Goal: Check status: Check status

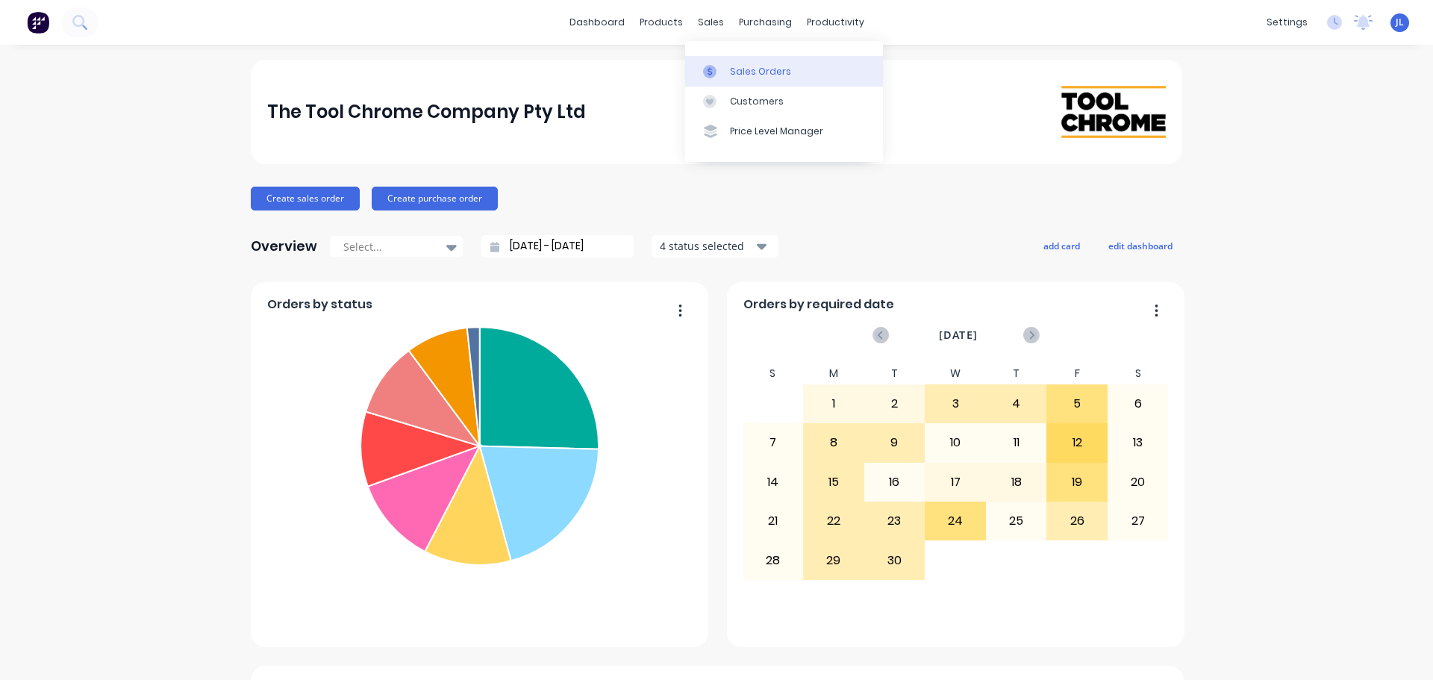
click at [714, 63] on link "Sales Orders" at bounding box center [784, 71] width 198 height 30
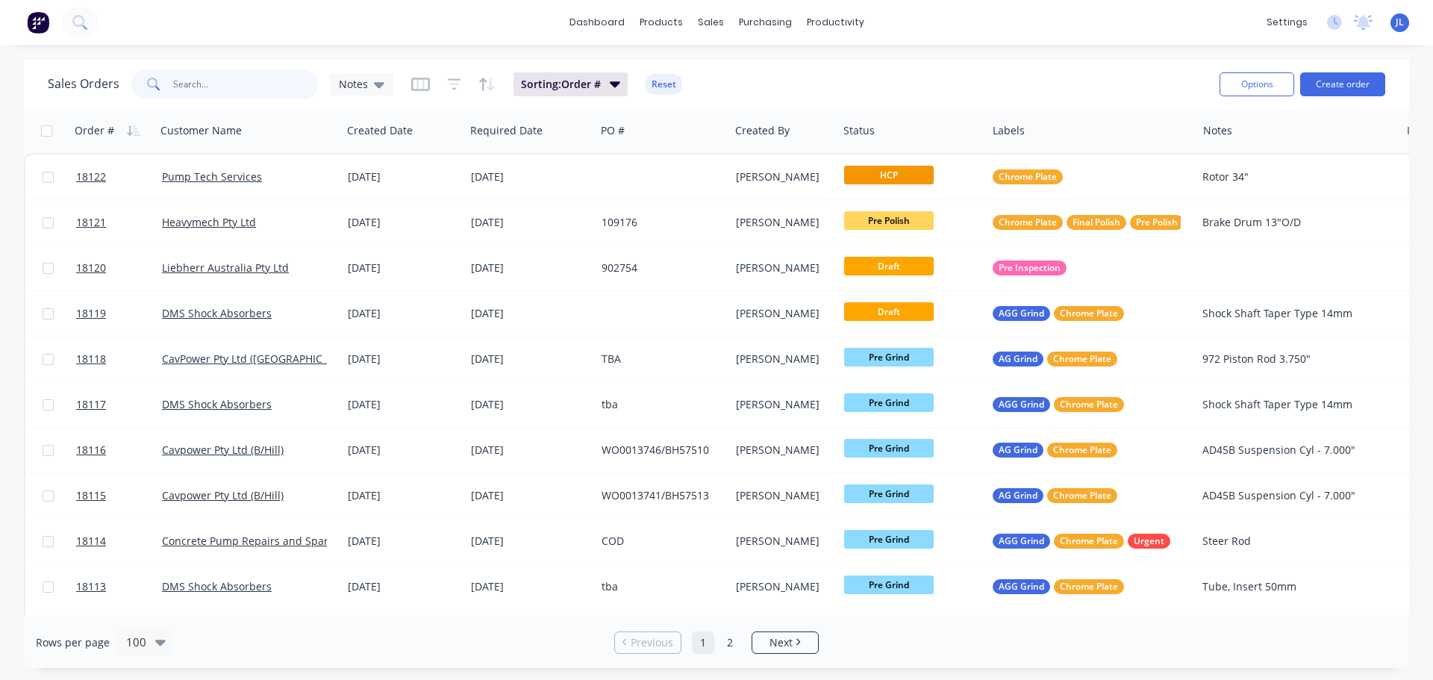
click at [191, 87] on input "text" at bounding box center [246, 84] width 146 height 30
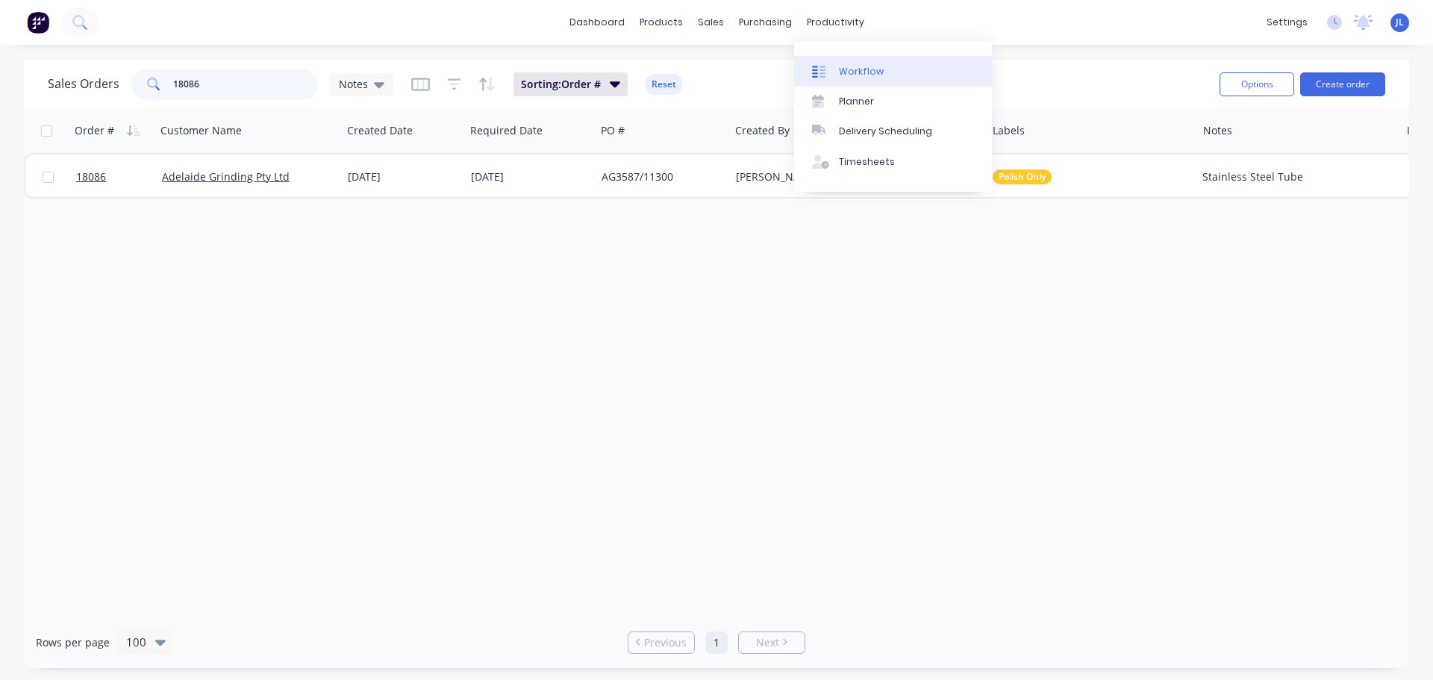
type input "18086"
click at [843, 66] on div "Workflow" at bounding box center [861, 71] width 45 height 13
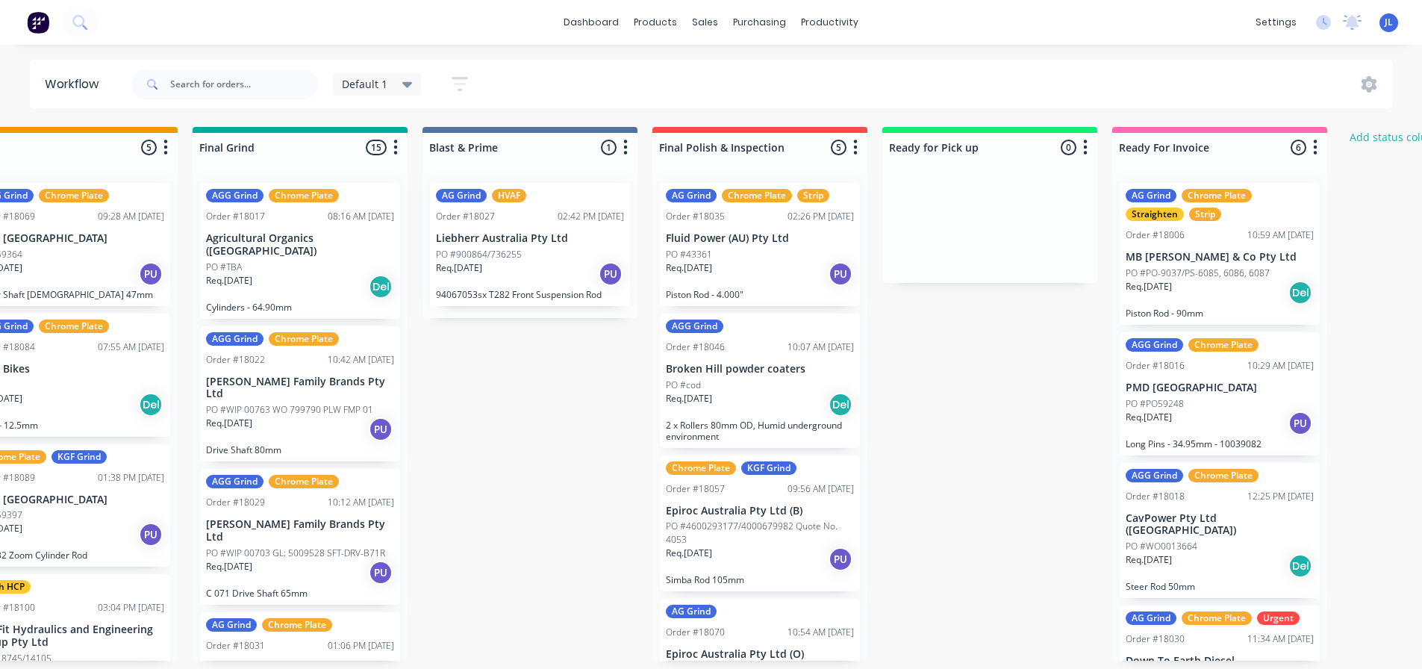
scroll to position [0, 1449]
click at [416, 86] on div "Default 1" at bounding box center [377, 84] width 89 height 22
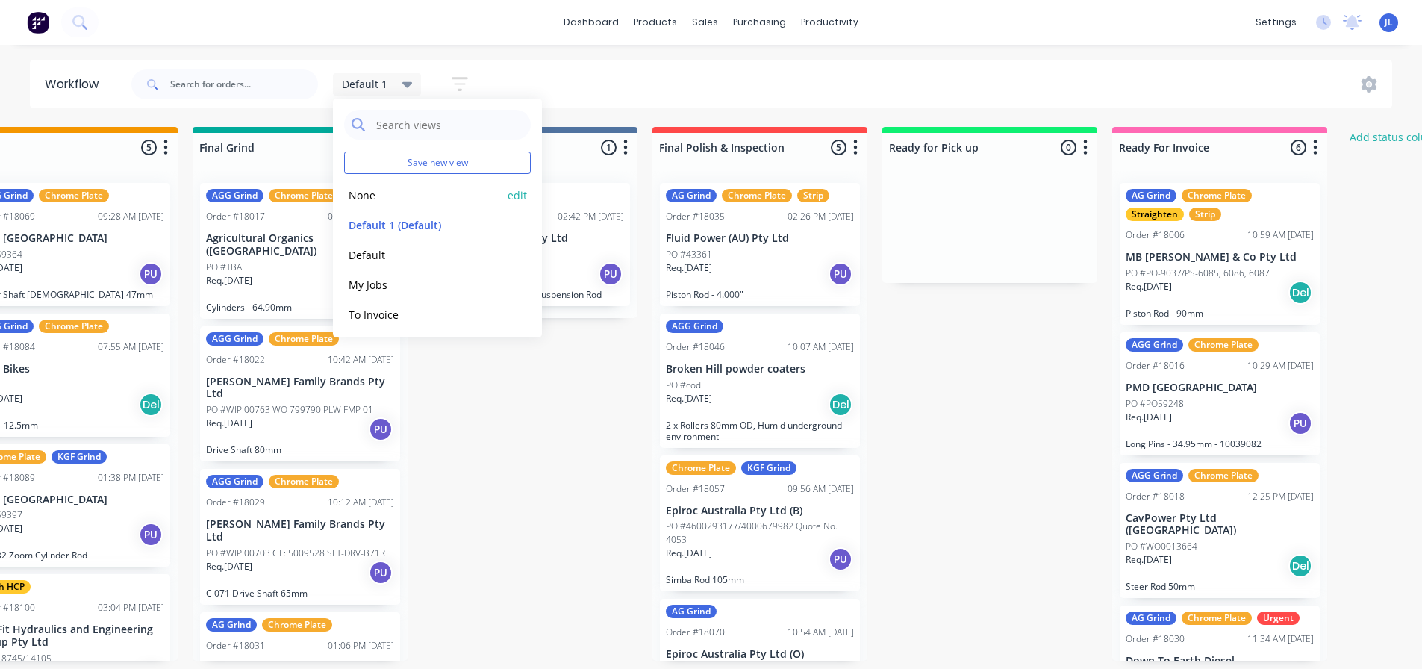
click at [401, 197] on button "None" at bounding box center [423, 195] width 159 height 17
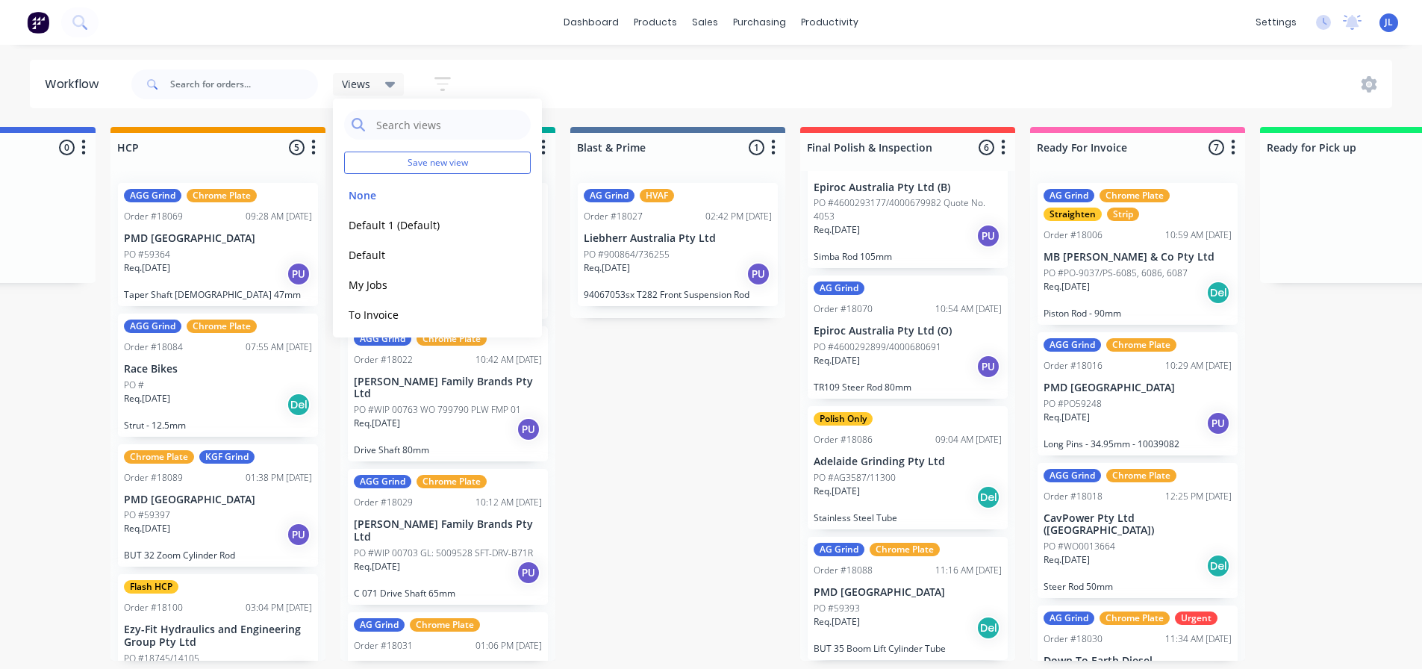
scroll to position [3, 1531]
click at [450, 225] on button "Default 1 (Default)" at bounding box center [423, 224] width 159 height 17
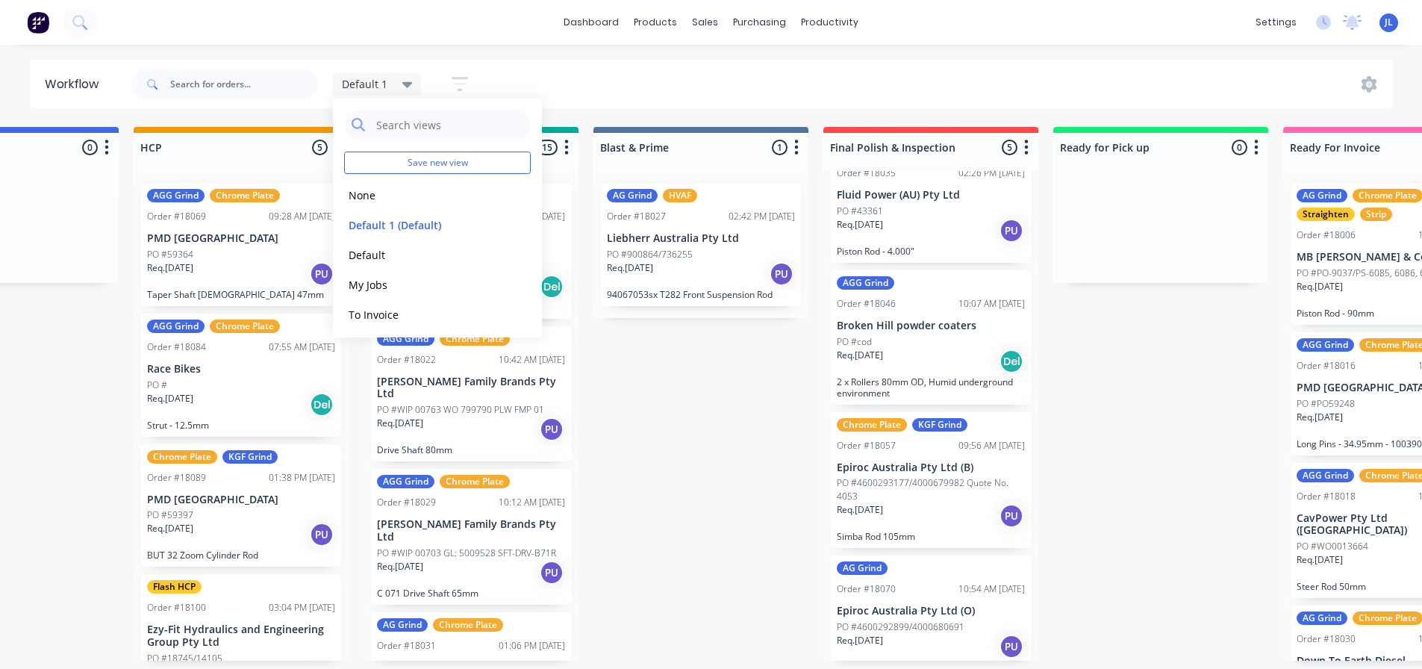
scroll to position [0, 0]
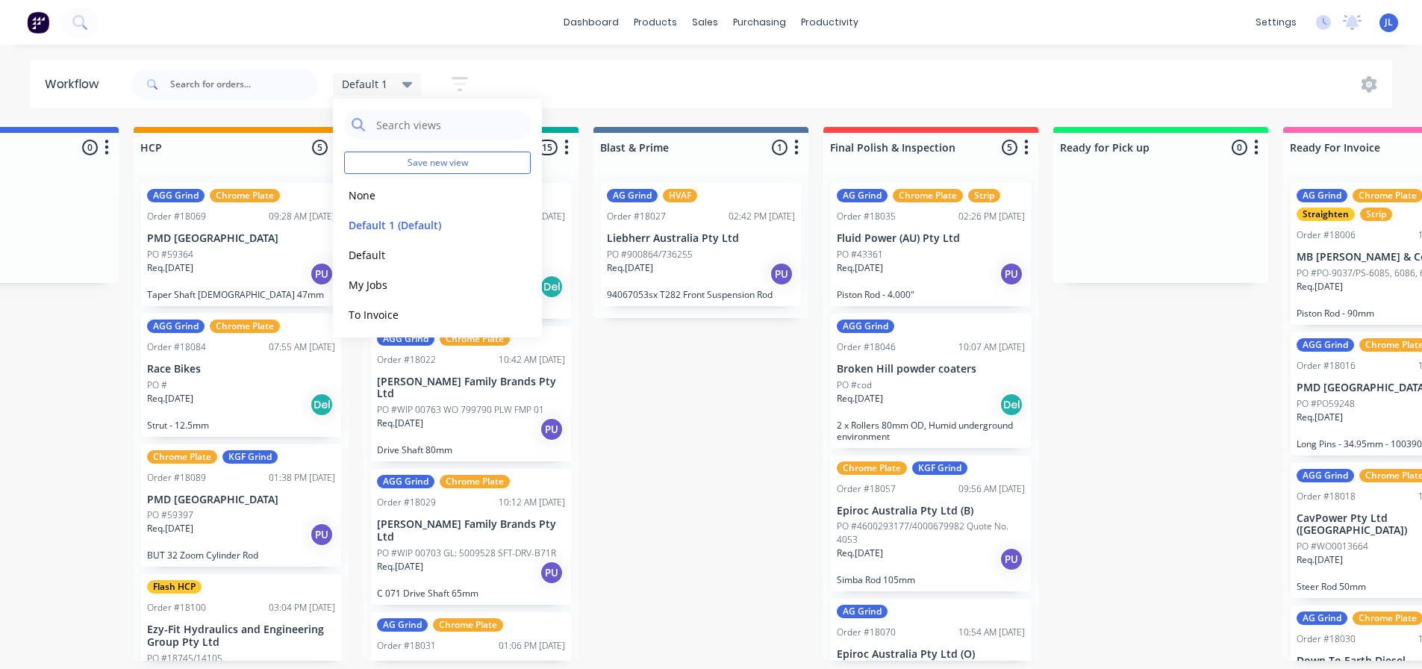
click at [1024, 152] on icon "button" at bounding box center [1026, 147] width 4 height 19
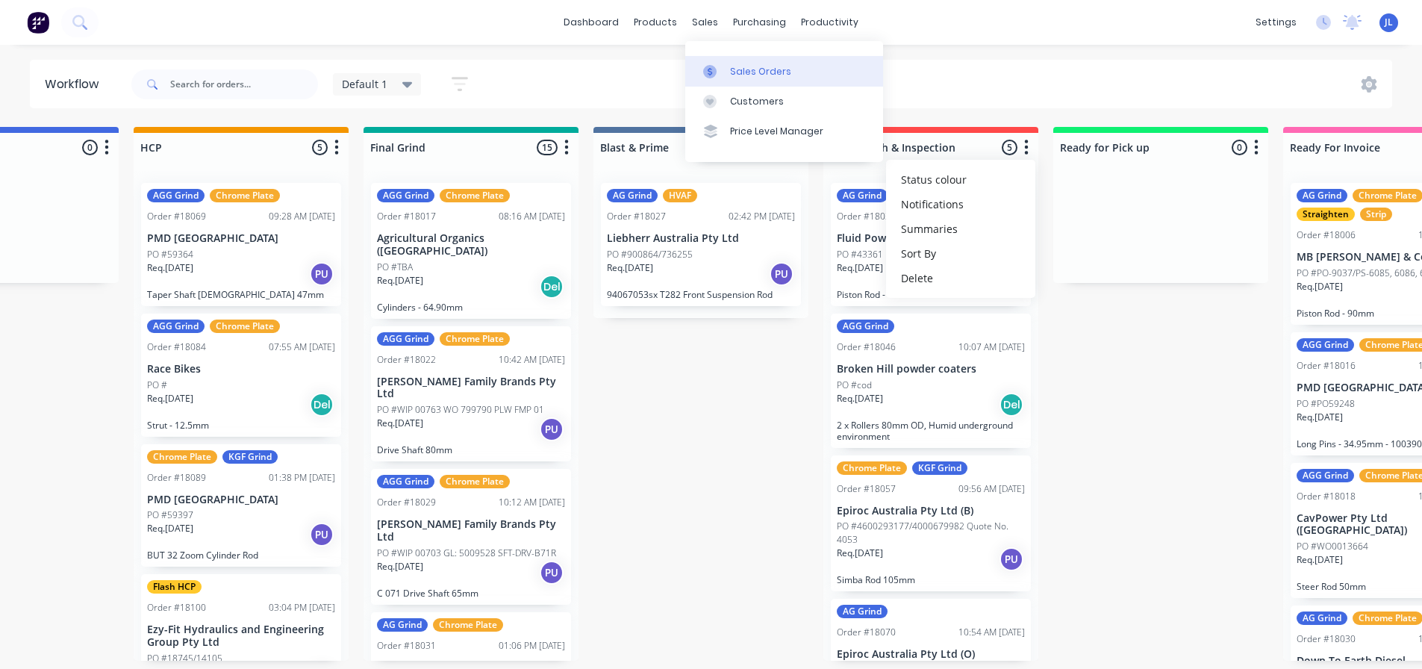
click at [717, 65] on div at bounding box center [714, 71] width 22 height 13
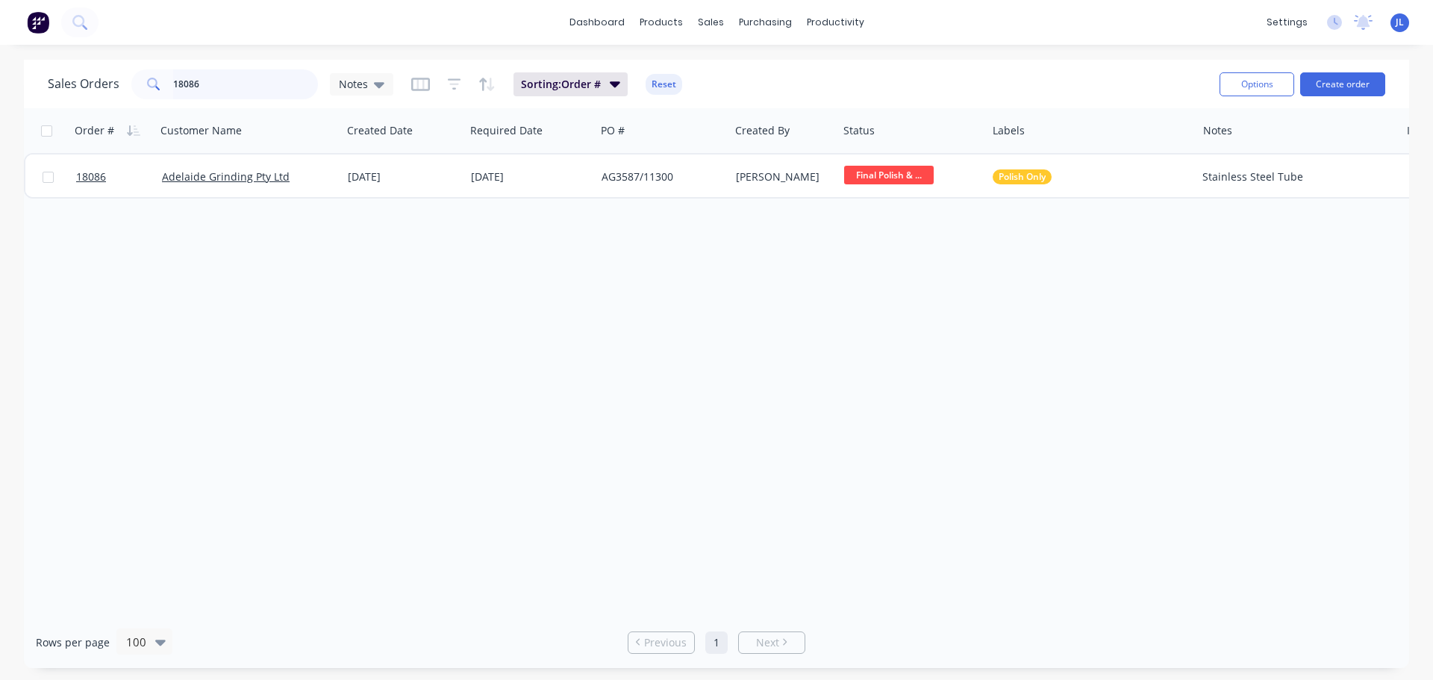
click at [209, 86] on input "18086" at bounding box center [246, 84] width 146 height 30
type input "butter"
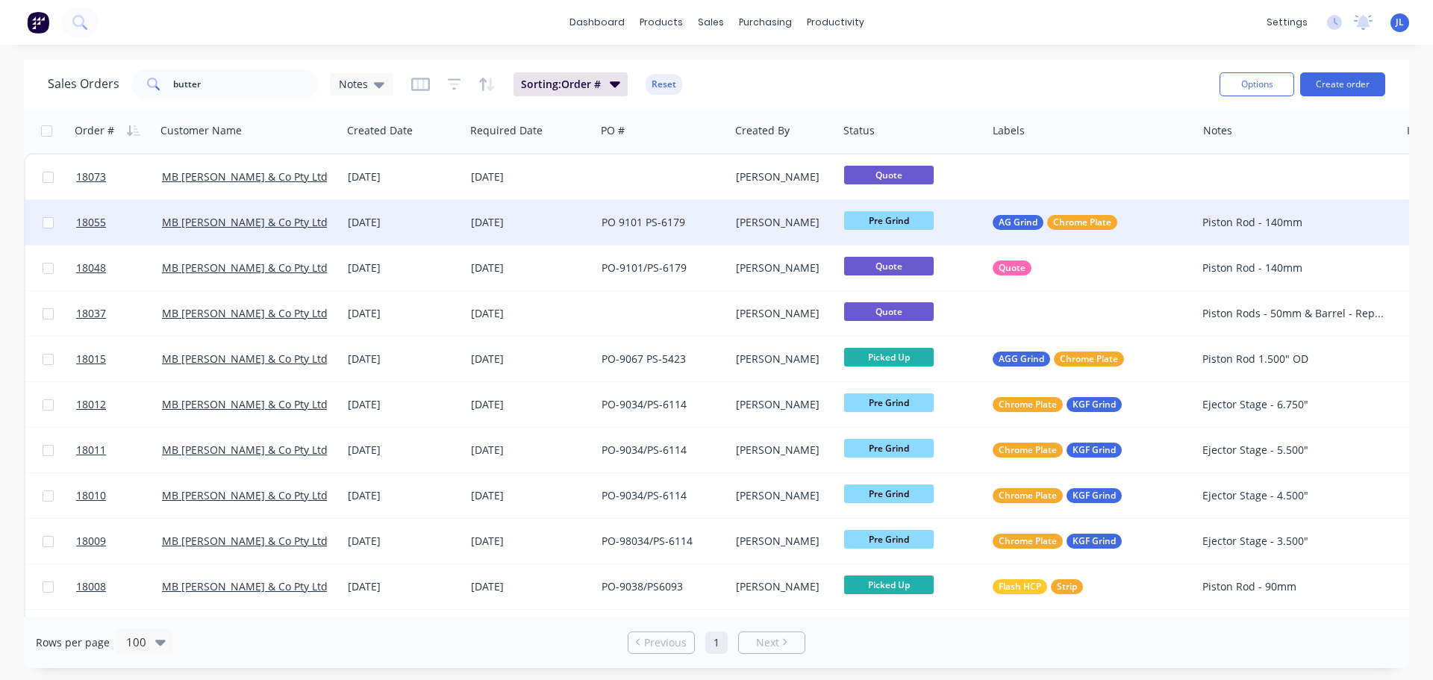
click at [736, 224] on div "[PERSON_NAME]" at bounding box center [782, 222] width 92 height 15
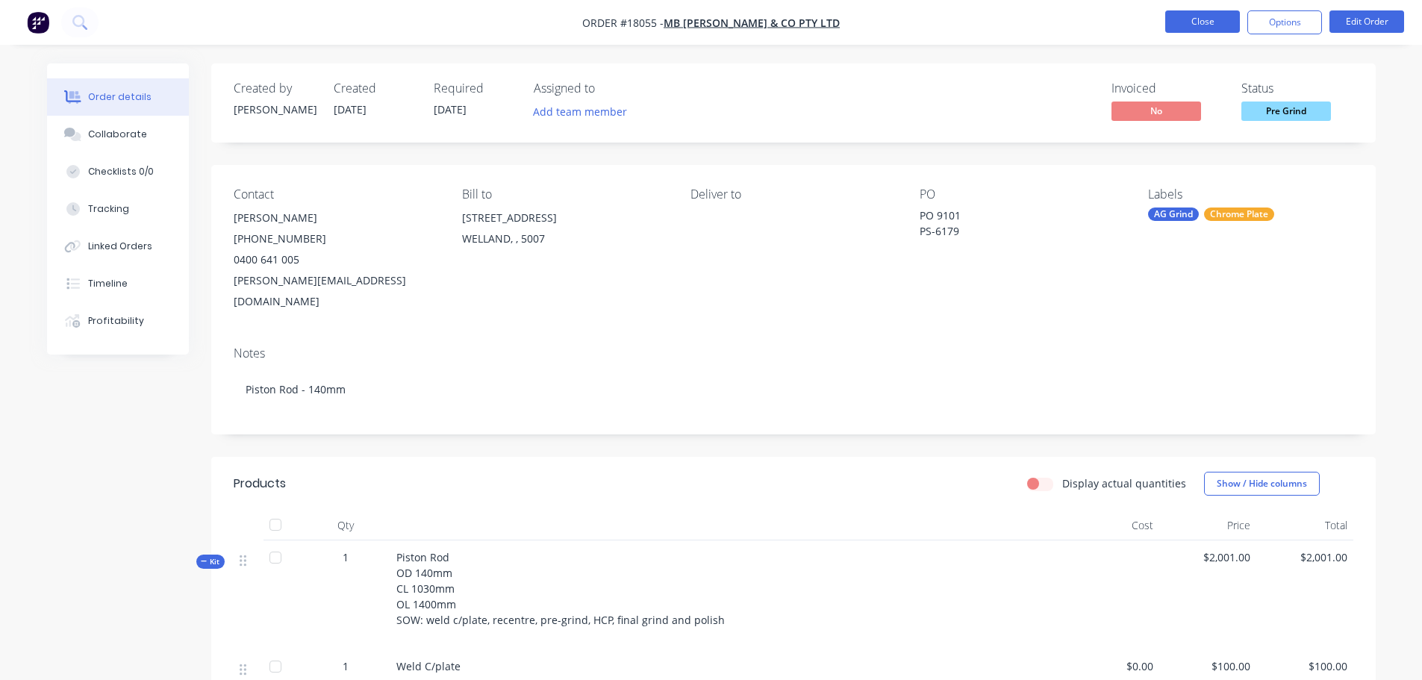
click at [1181, 23] on button "Close" at bounding box center [1202, 21] width 75 height 22
